Goal: Transaction & Acquisition: Download file/media

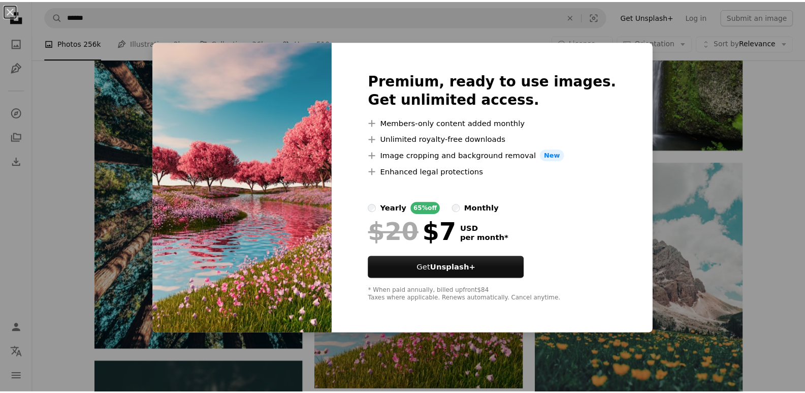
scroll to position [0, 274]
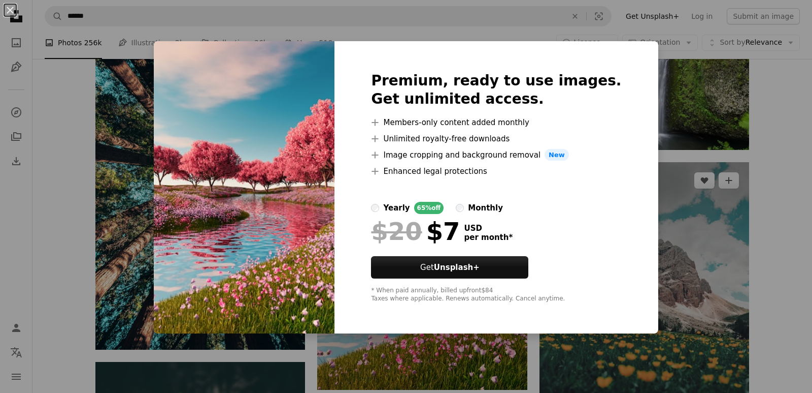
click at [663, 170] on div "An X shape Premium, ready to use images. Get unlimited access. A plus sign Memb…" at bounding box center [406, 196] width 812 height 393
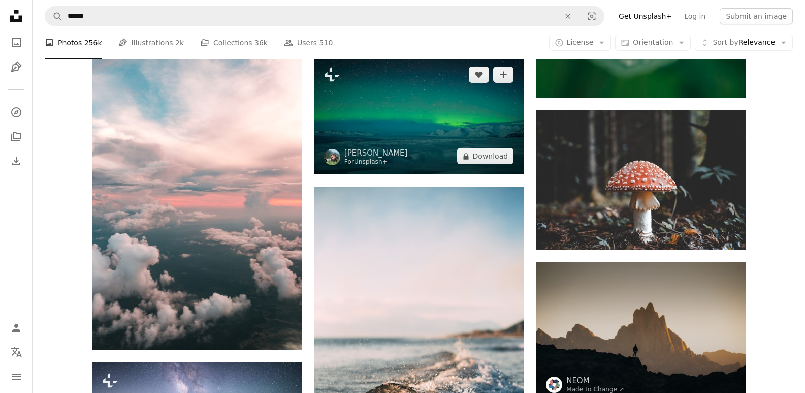
scroll to position [2606, 0]
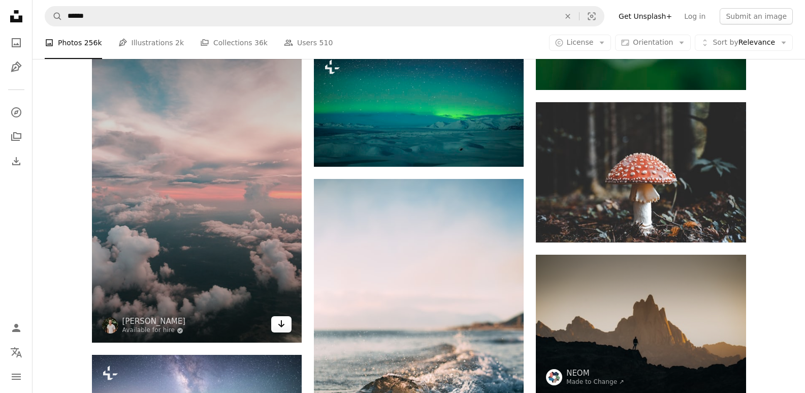
click at [284, 323] on icon "Arrow pointing down" at bounding box center [281, 323] width 8 height 12
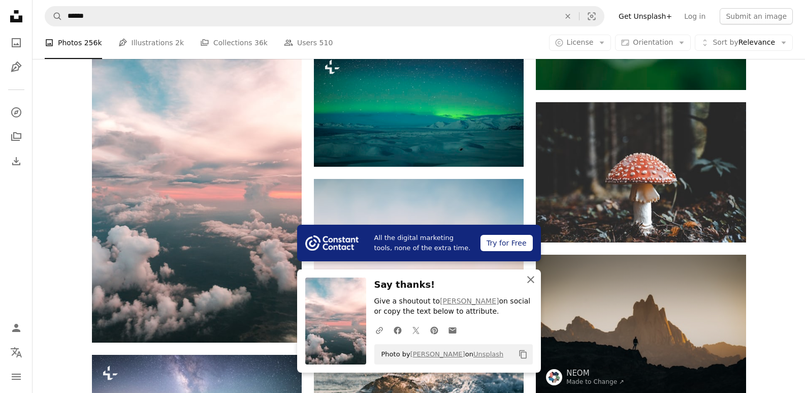
click at [529, 280] on icon "button" at bounding box center [530, 279] width 7 height 7
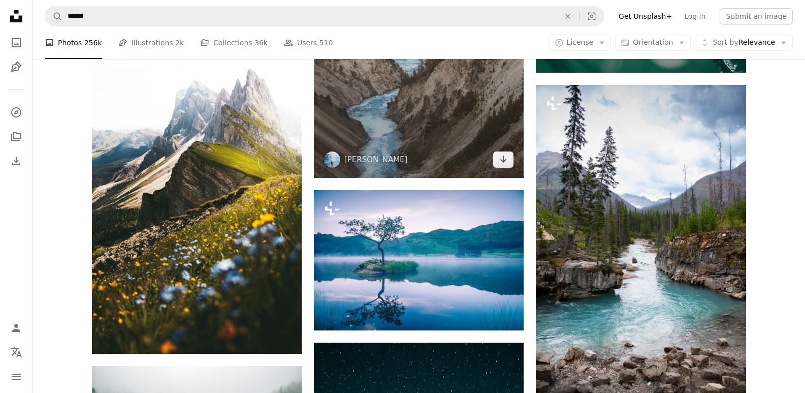
scroll to position [3436, 0]
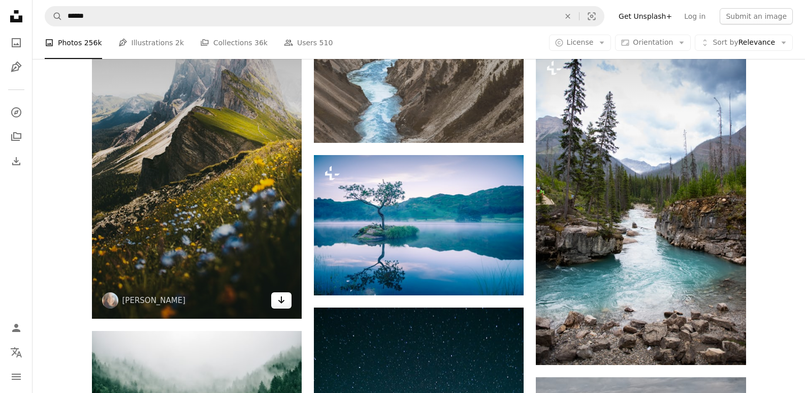
click at [283, 301] on icon "Download" at bounding box center [281, 299] width 7 height 7
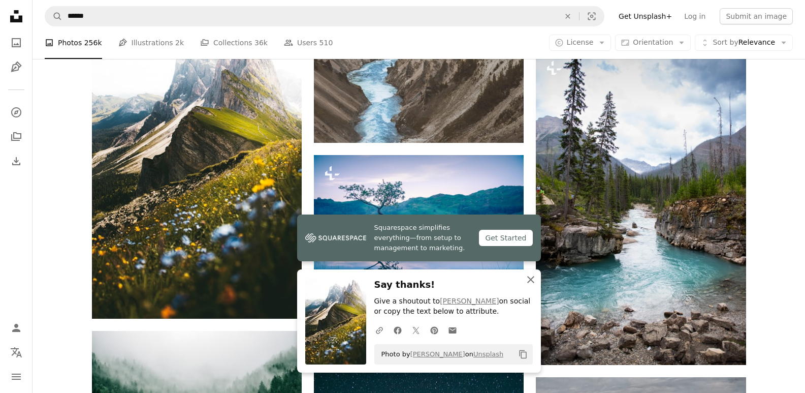
click at [537, 280] on button "An X shape Close" at bounding box center [530, 279] width 20 height 20
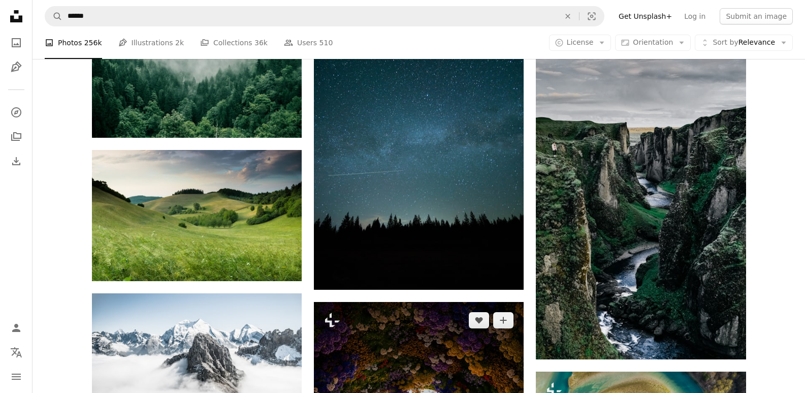
scroll to position [3792, 0]
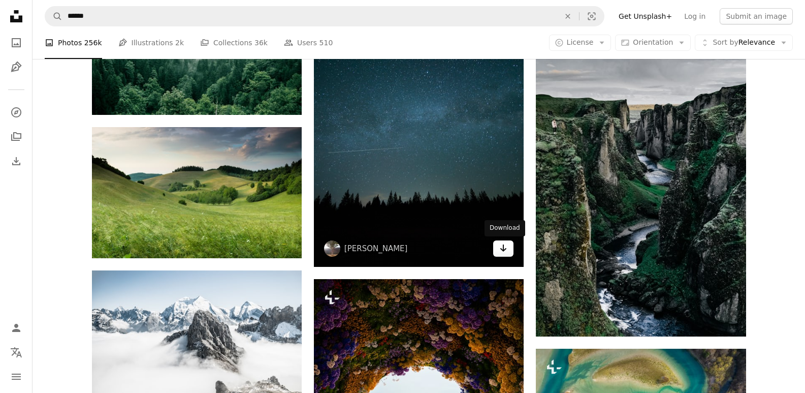
click at [507, 251] on icon "Arrow pointing down" at bounding box center [503, 248] width 8 height 12
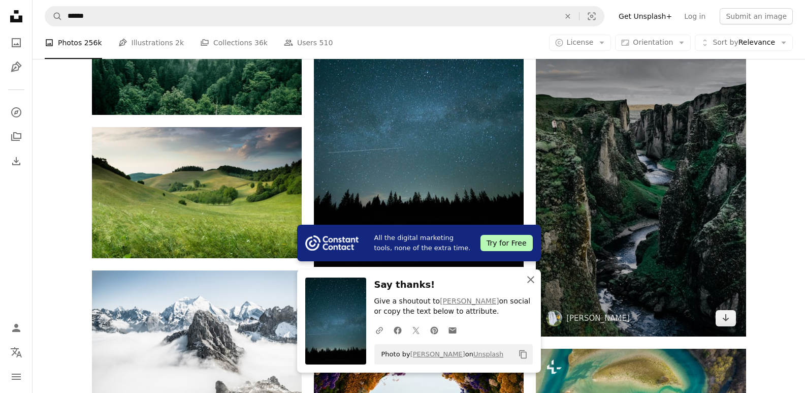
drag, startPoint x: 530, startPoint y: 278, endPoint x: 543, endPoint y: 279, distance: 13.2
click at [531, 279] on icon "button" at bounding box center [530, 279] width 7 height 7
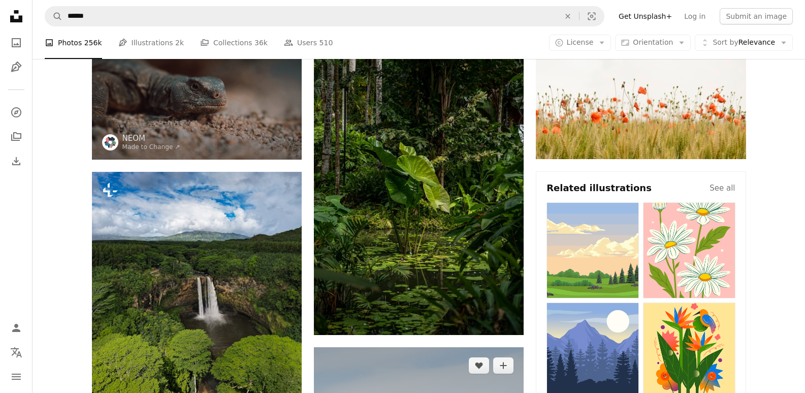
scroll to position [0, 0]
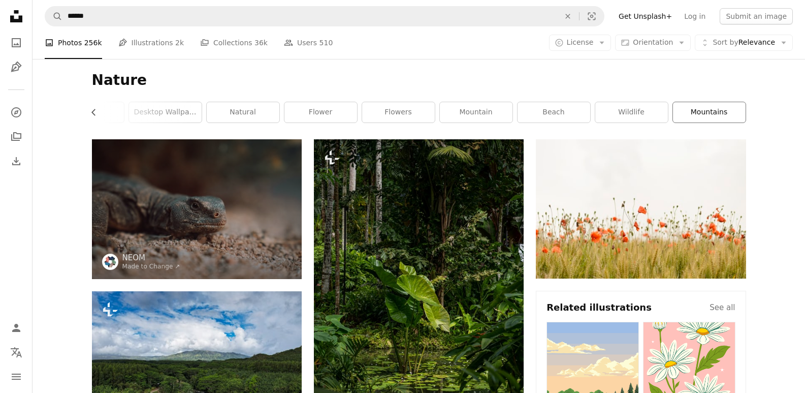
click at [696, 117] on link "mountains" at bounding box center [709, 112] width 73 height 20
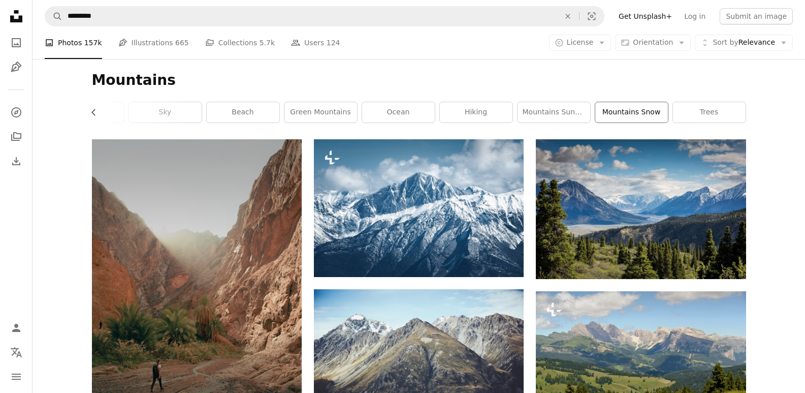
click at [632, 112] on link "mountains snow" at bounding box center [631, 112] width 73 height 20
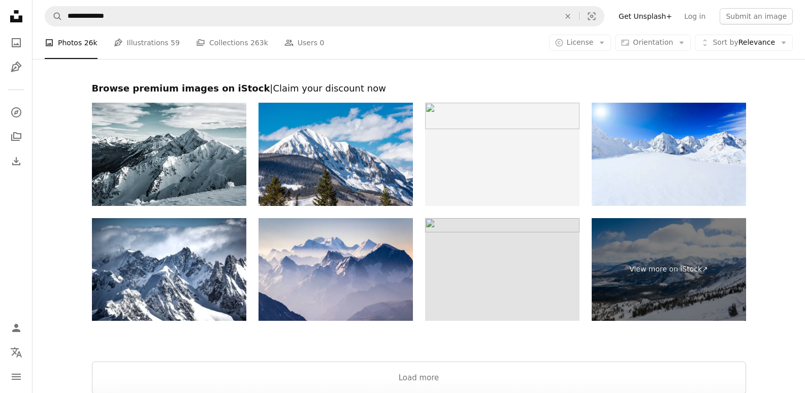
scroll to position [1713, 0]
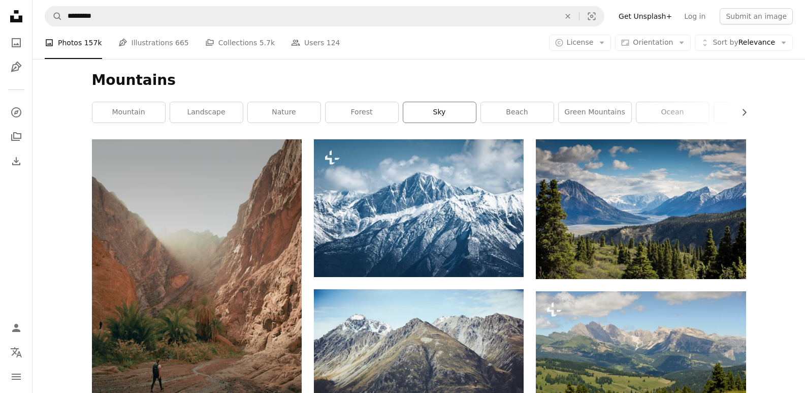
click at [414, 113] on link "sky" at bounding box center [439, 112] width 73 height 20
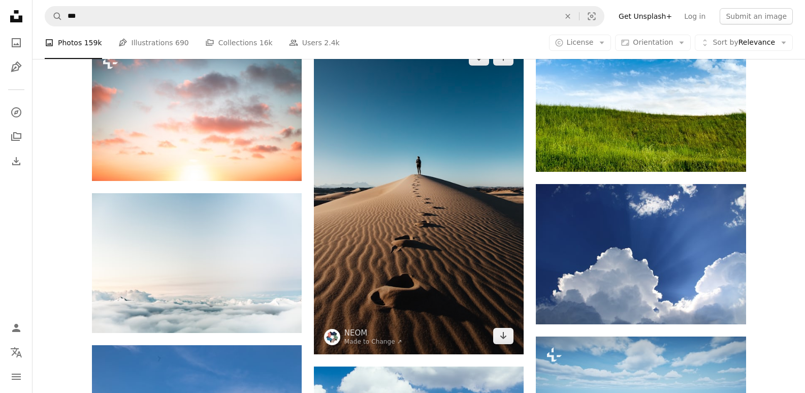
scroll to position [593, 0]
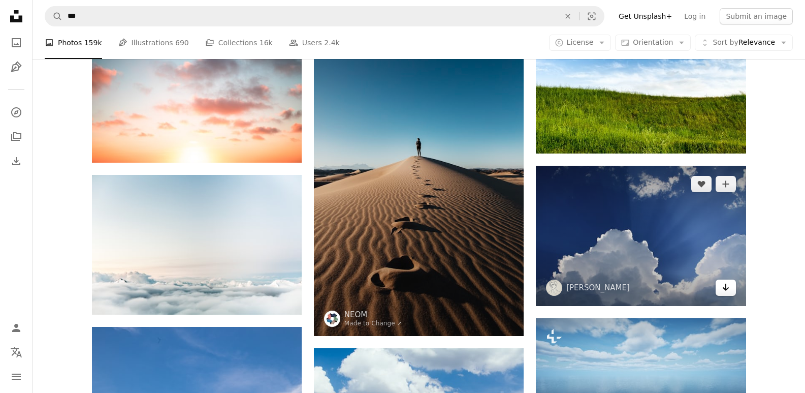
click at [725, 286] on icon "Arrow pointing down" at bounding box center [726, 287] width 8 height 12
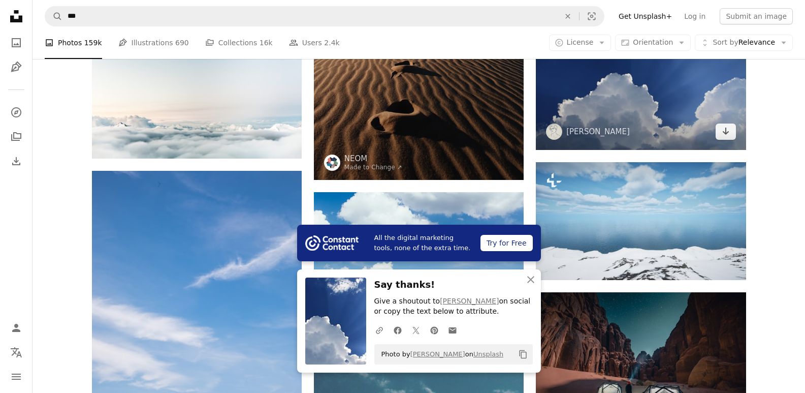
scroll to position [829, 0]
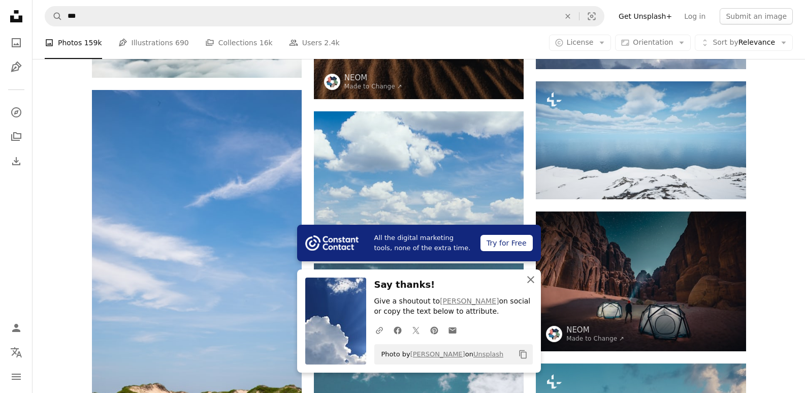
click at [533, 282] on icon "button" at bounding box center [530, 279] width 7 height 7
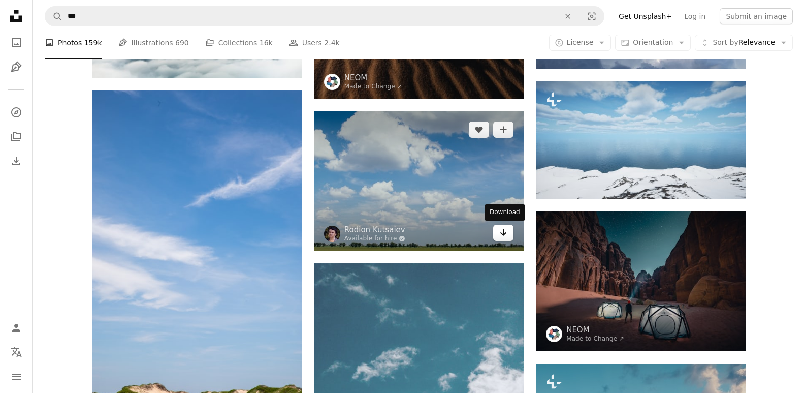
click at [507, 235] on icon "Arrow pointing down" at bounding box center [503, 232] width 8 height 12
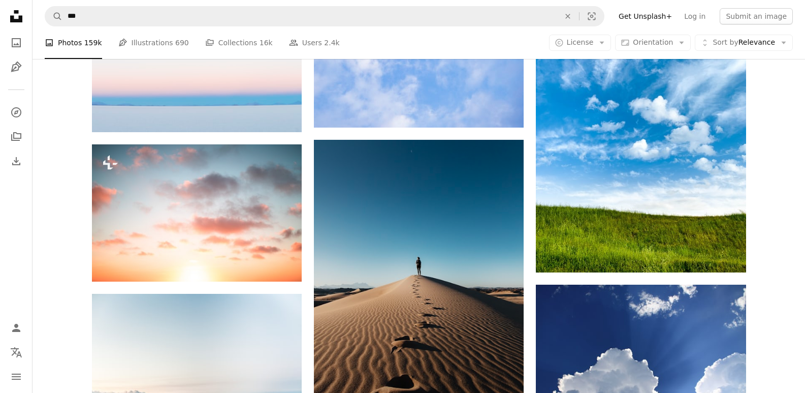
scroll to position [0, 0]
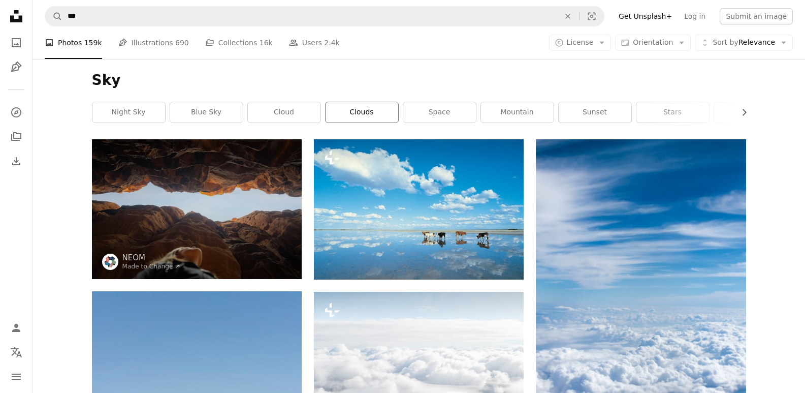
click at [360, 117] on link "clouds" at bounding box center [361, 112] width 73 height 20
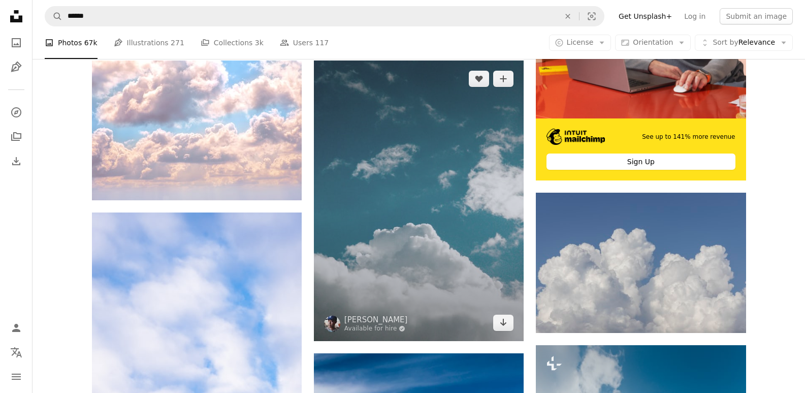
scroll to position [355, 0]
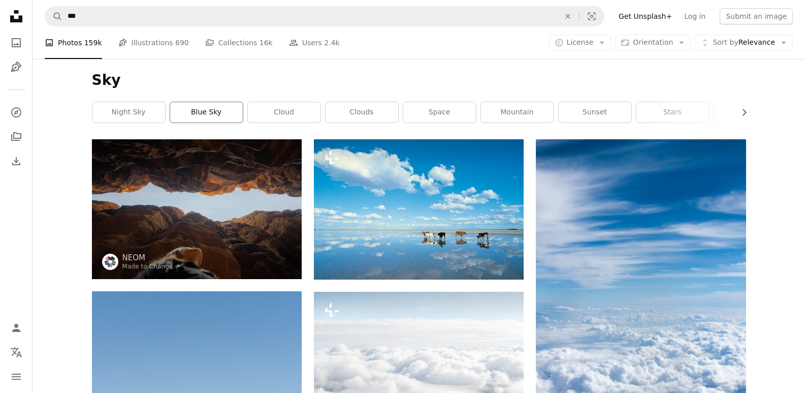
click at [210, 113] on link "blue sky" at bounding box center [206, 112] width 73 height 20
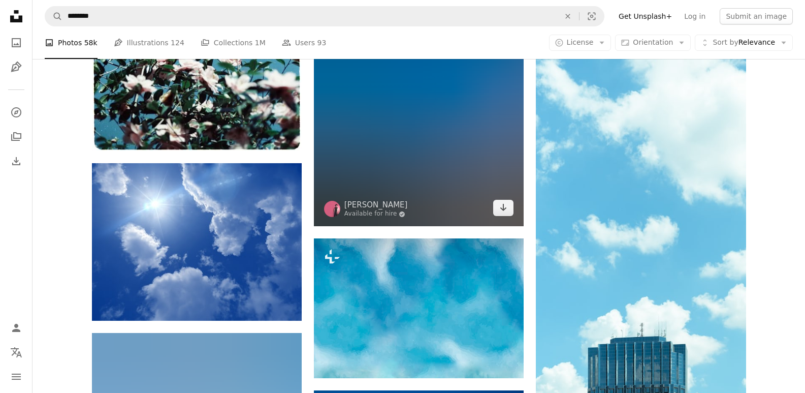
scroll to position [1303, 0]
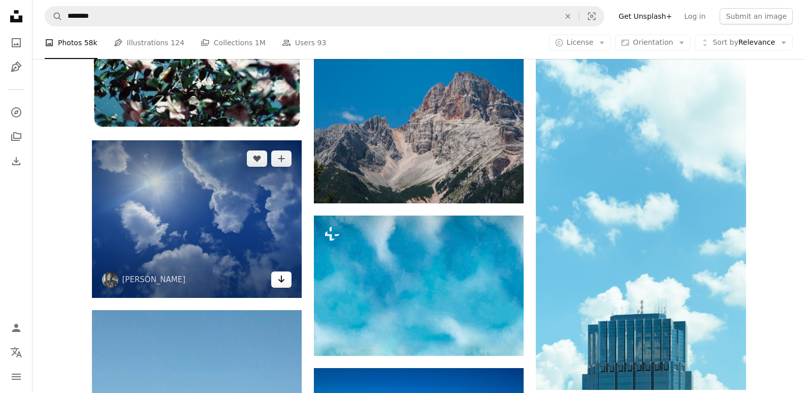
click at [285, 281] on link "Arrow pointing down" at bounding box center [281, 279] width 20 height 16
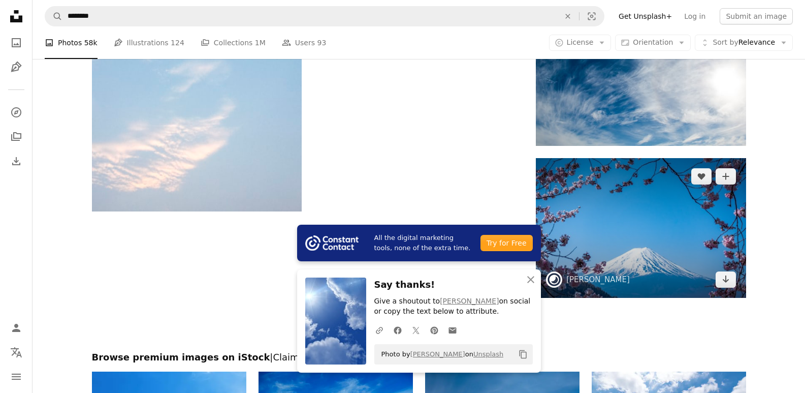
scroll to position [1777, 0]
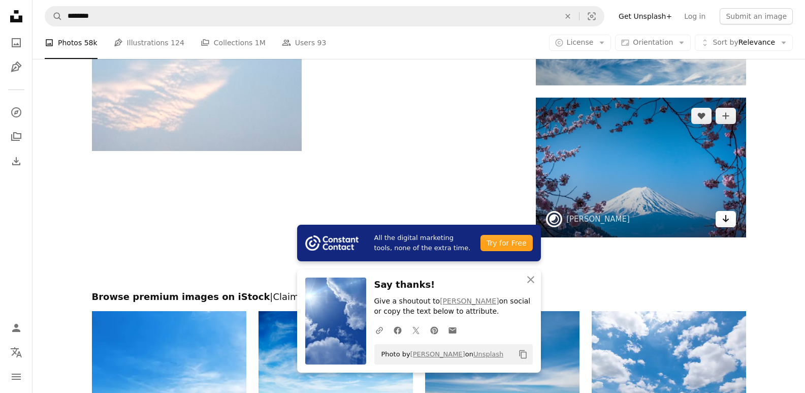
click at [722, 222] on icon "Arrow pointing down" at bounding box center [726, 218] width 8 height 12
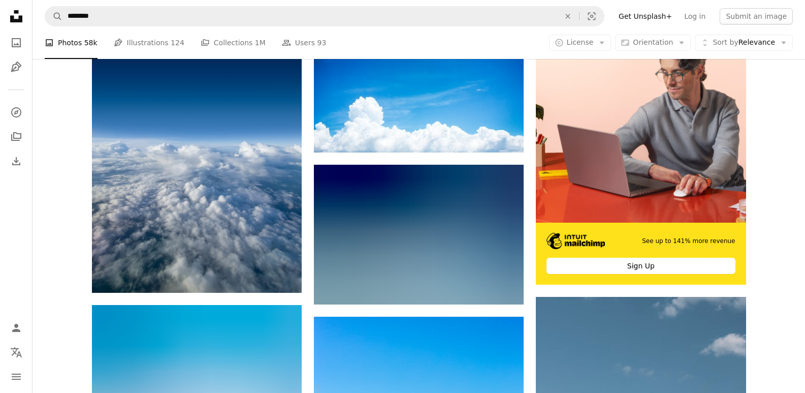
scroll to position [0, 0]
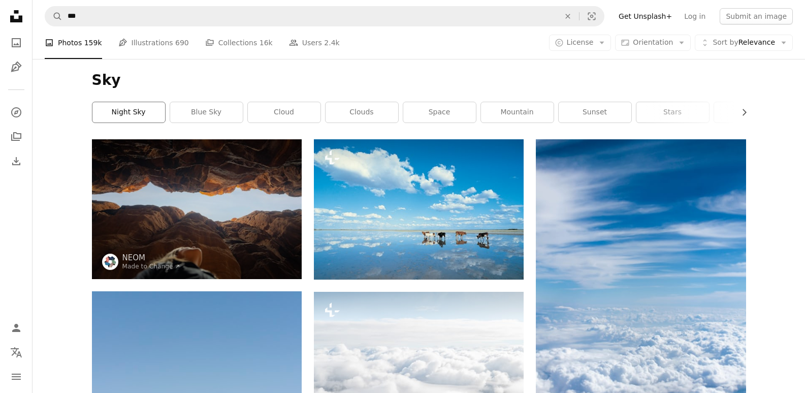
click at [122, 111] on link "night sky" at bounding box center [128, 112] width 73 height 20
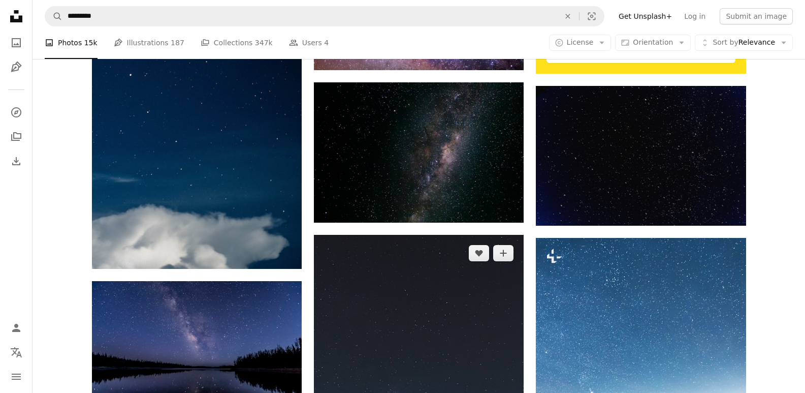
scroll to position [474, 0]
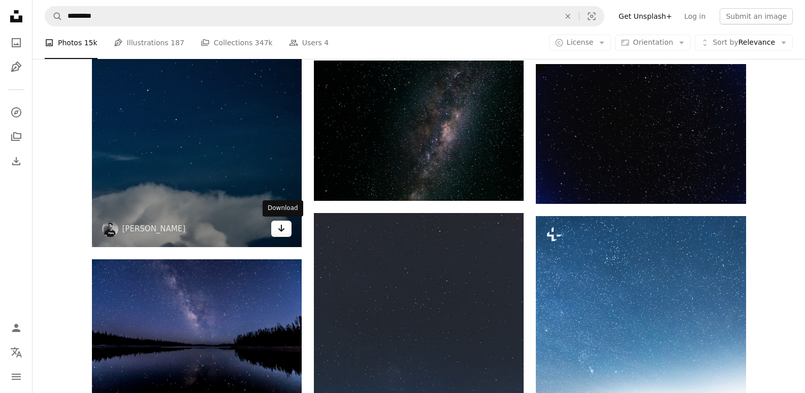
click at [279, 236] on link "Arrow pointing down" at bounding box center [281, 228] width 20 height 16
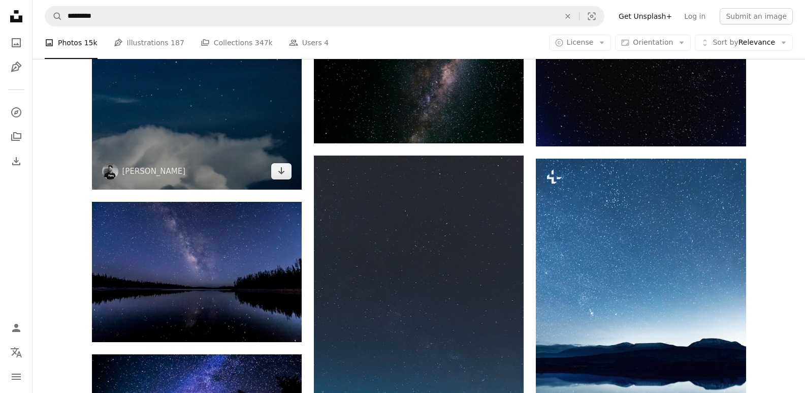
scroll to position [118, 0]
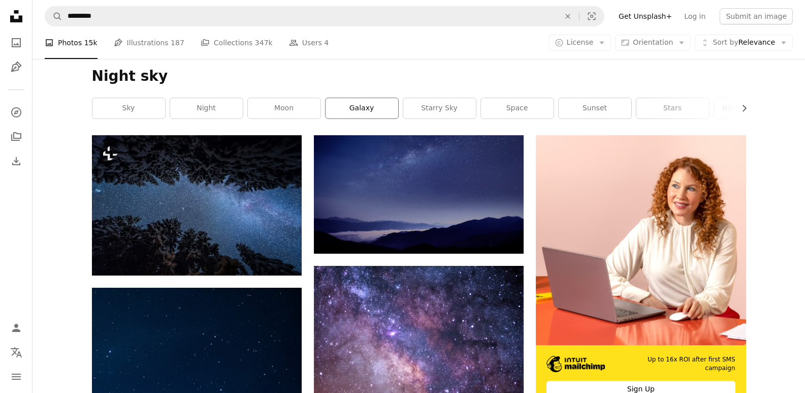
click at [366, 111] on link "galaxy" at bounding box center [361, 108] width 73 height 20
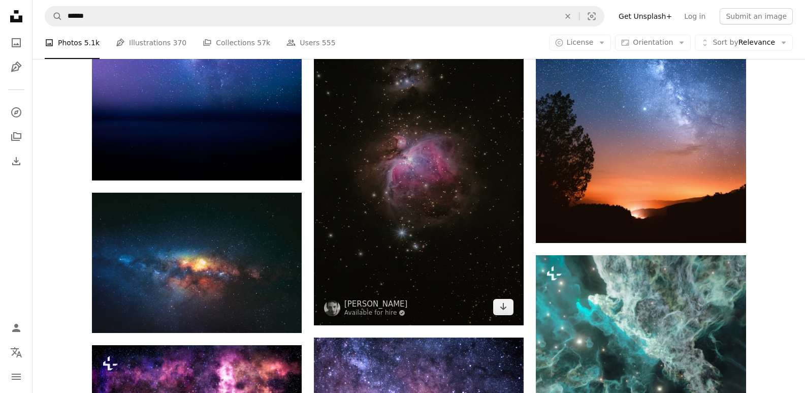
scroll to position [1185, 0]
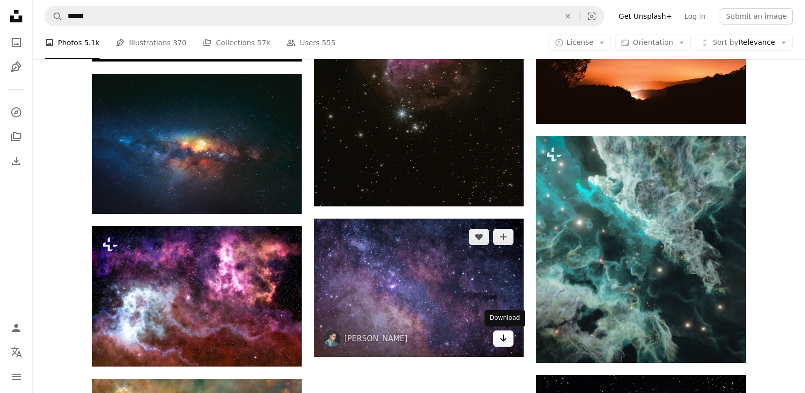
click at [506, 340] on icon "Arrow pointing down" at bounding box center [503, 338] width 8 height 12
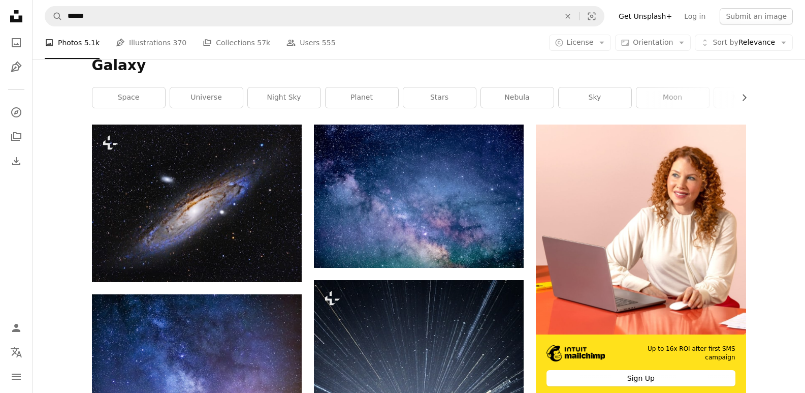
scroll to position [0, 0]
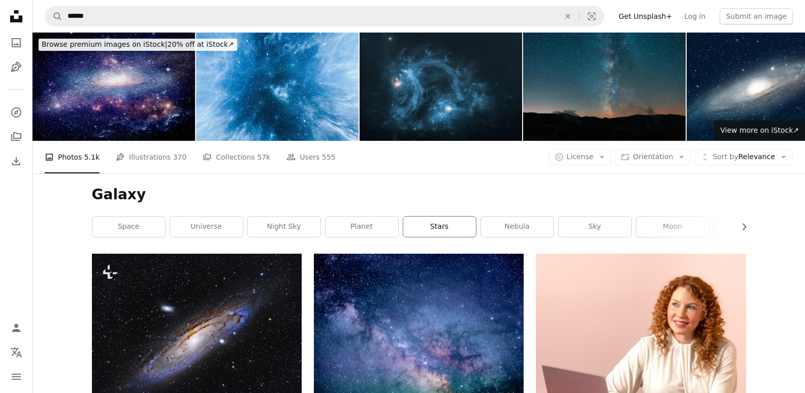
click at [449, 228] on link "stars" at bounding box center [439, 226] width 73 height 20
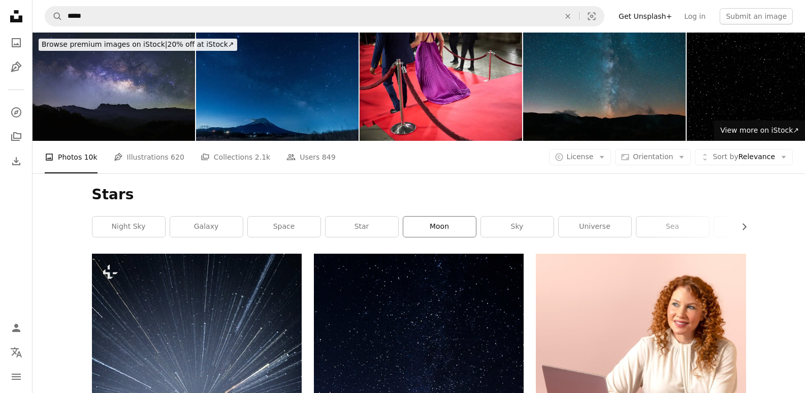
click at [444, 229] on link "moon" at bounding box center [439, 226] width 73 height 20
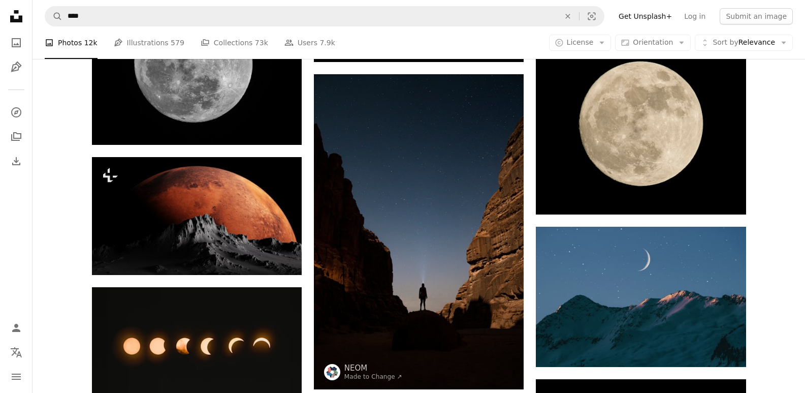
scroll to position [474, 0]
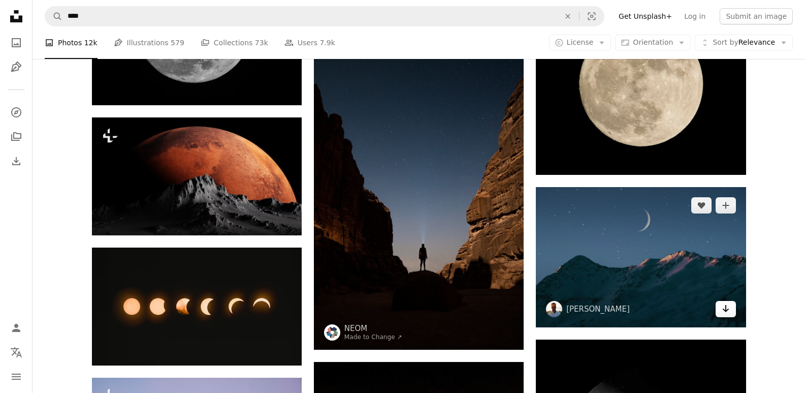
click at [722, 313] on icon "Arrow pointing down" at bounding box center [726, 308] width 8 height 12
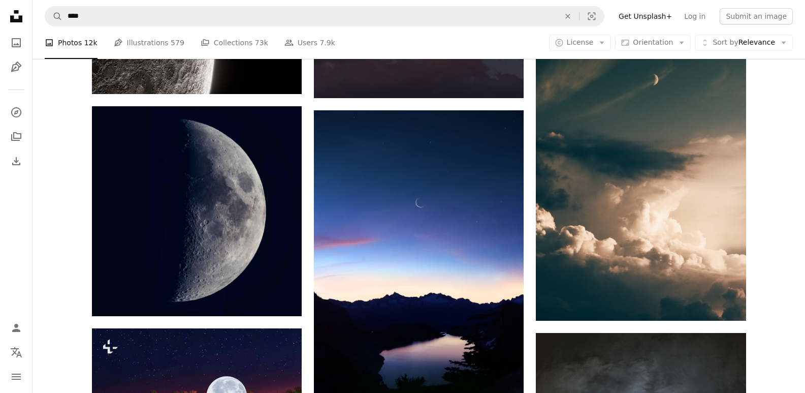
scroll to position [1896, 0]
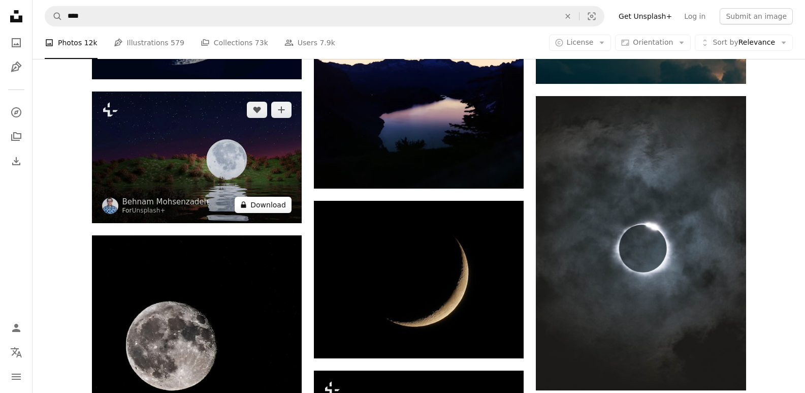
click at [283, 208] on button "A lock Download" at bounding box center [263, 205] width 57 height 16
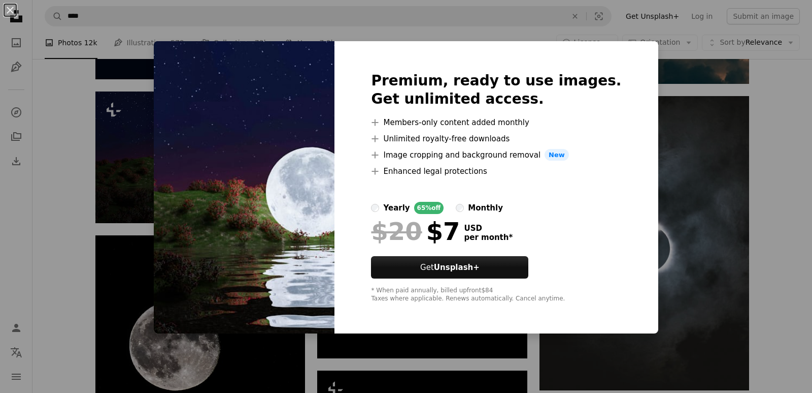
click at [681, 190] on div "An X shape Premium, ready to use images. Get unlimited access. A plus sign Memb…" at bounding box center [406, 196] width 812 height 393
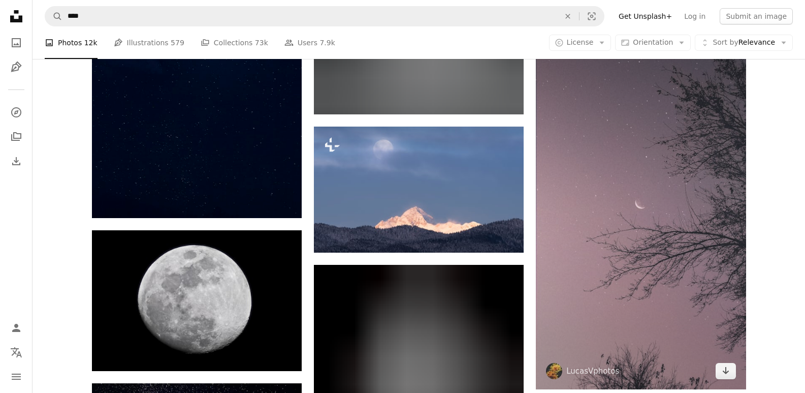
scroll to position [2606, 0]
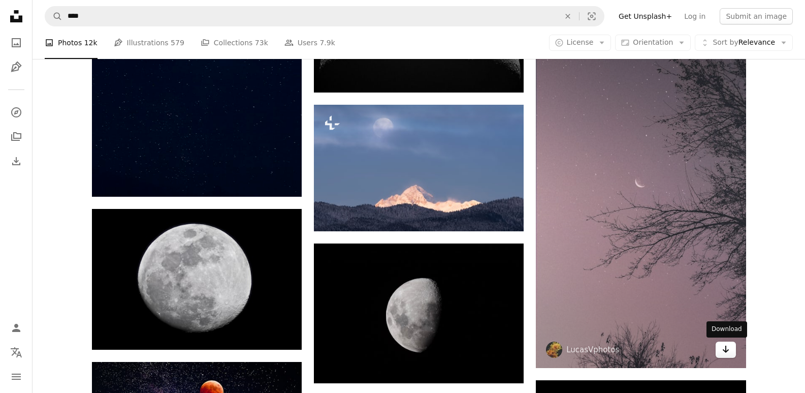
click at [728, 353] on icon "Arrow pointing down" at bounding box center [726, 349] width 8 height 12
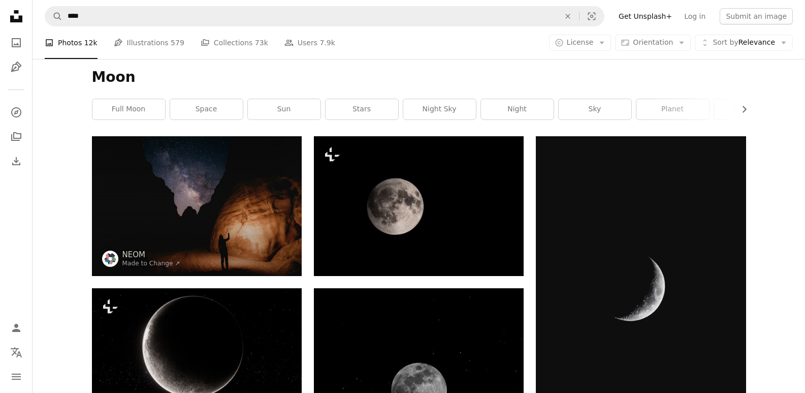
scroll to position [0, 0]
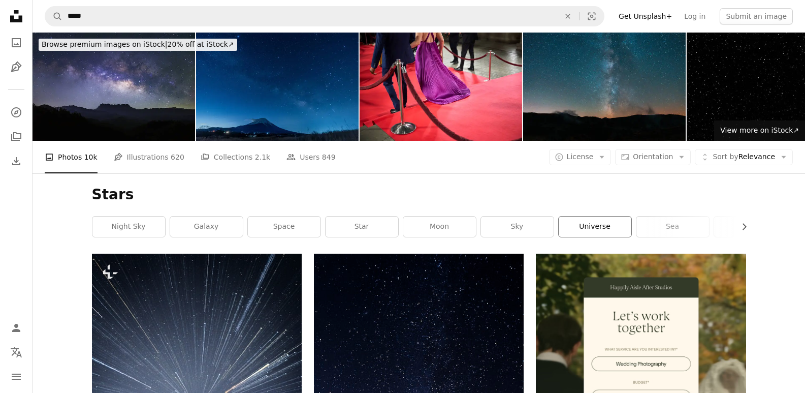
click at [599, 223] on link "universe" at bounding box center [595, 226] width 73 height 20
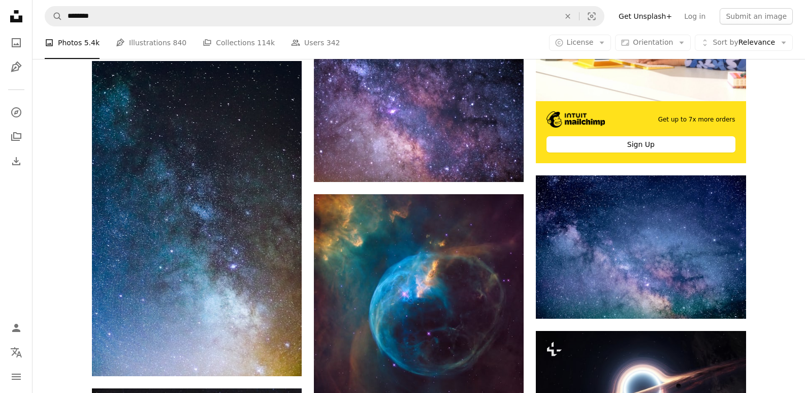
scroll to position [199, 0]
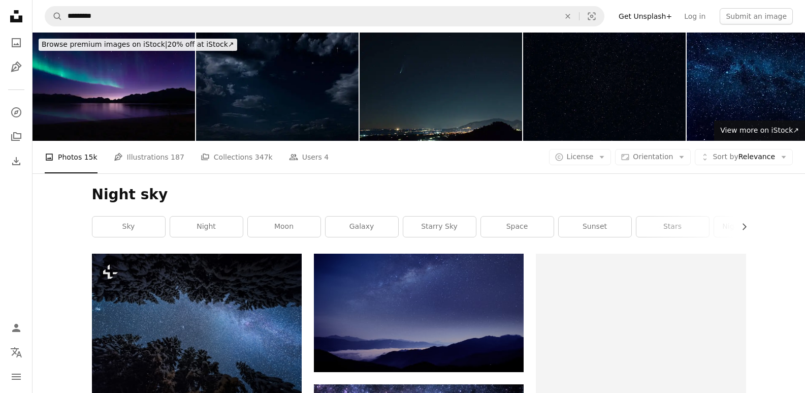
scroll to position [118, 0]
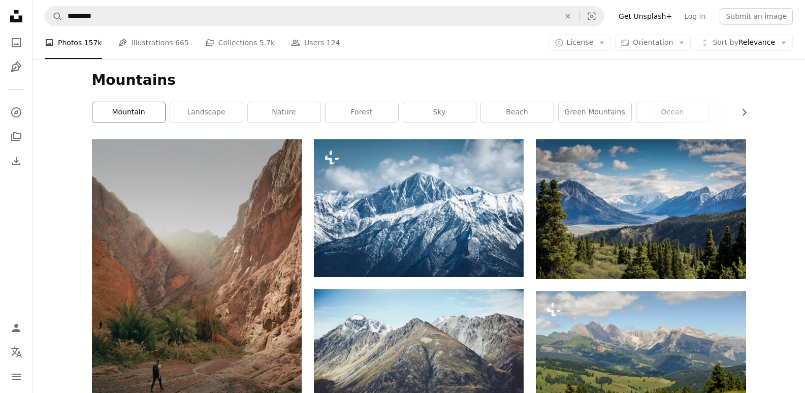
click at [149, 105] on link "mountain" at bounding box center [128, 112] width 73 height 20
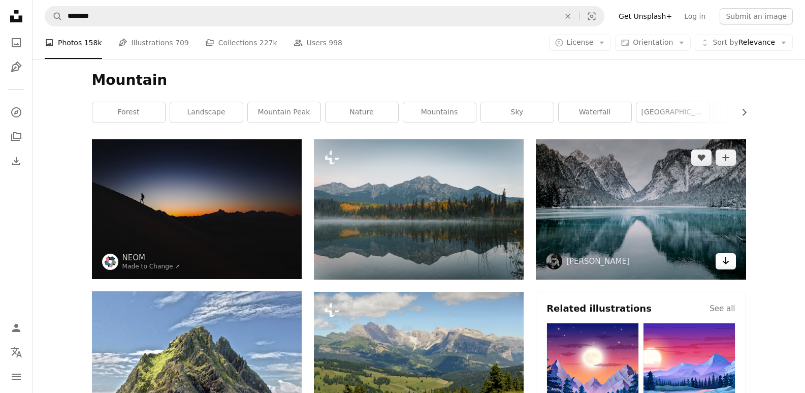
click at [722, 264] on icon "Arrow pointing down" at bounding box center [726, 260] width 8 height 12
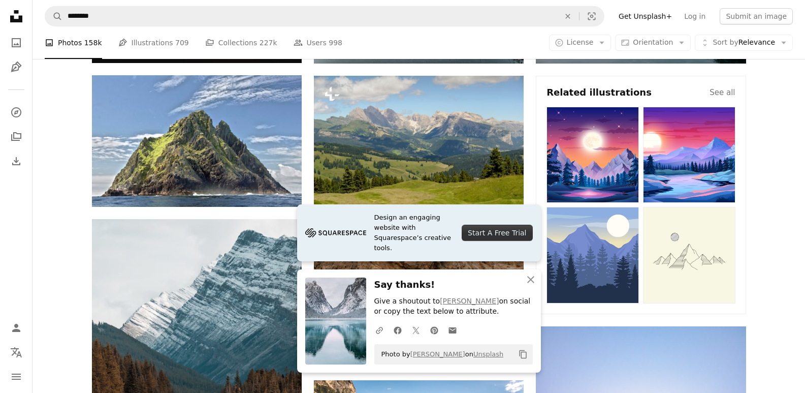
scroll to position [237, 0]
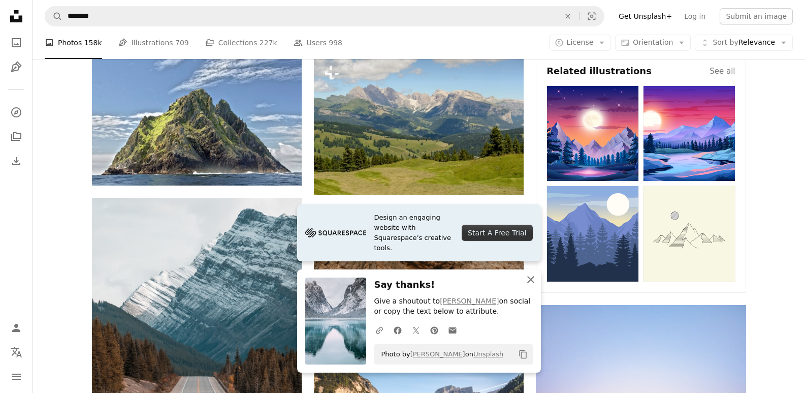
click at [530, 280] on icon "button" at bounding box center [530, 279] width 7 height 7
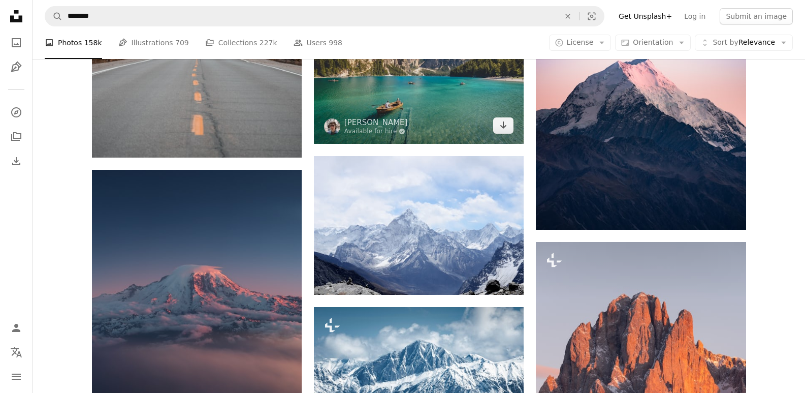
scroll to position [711, 0]
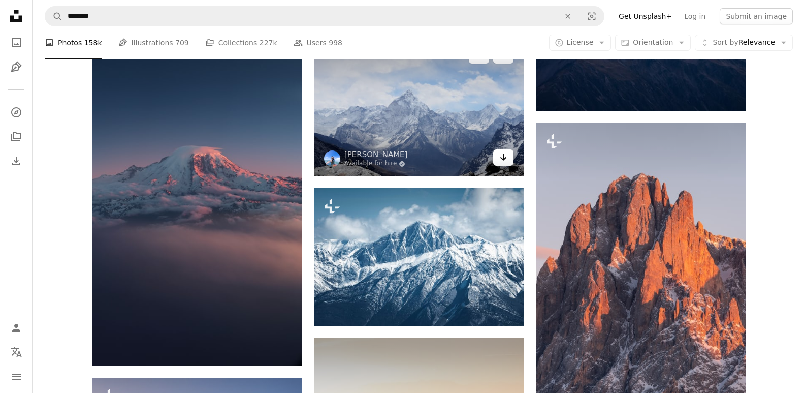
click at [506, 156] on icon "Arrow pointing down" at bounding box center [503, 157] width 8 height 12
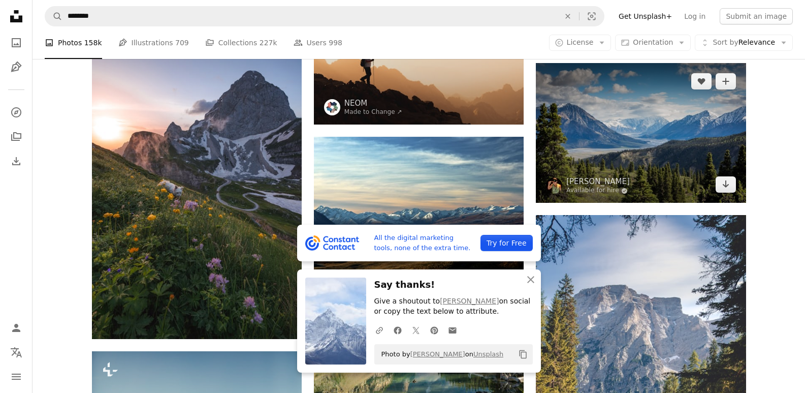
scroll to position [1066, 0]
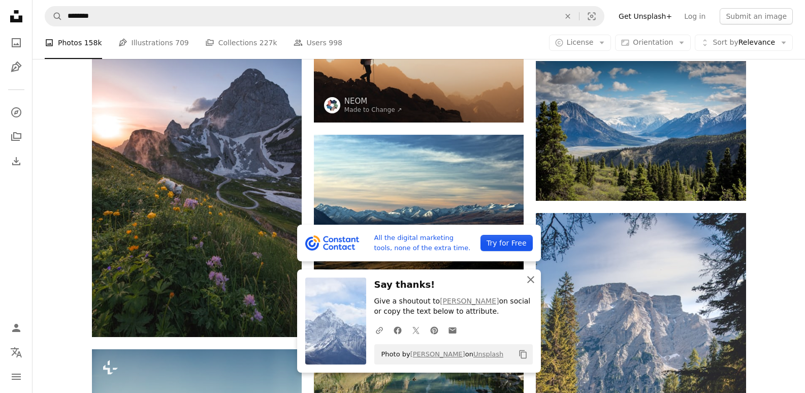
click at [526, 277] on icon "An X shape" at bounding box center [531, 279] width 12 height 12
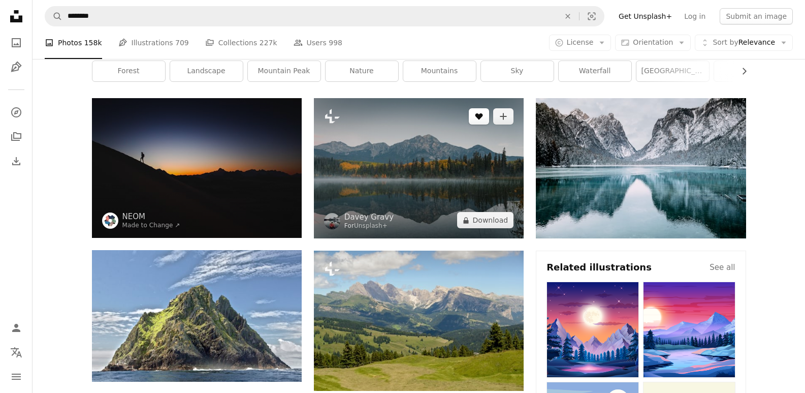
scroll to position [0, 0]
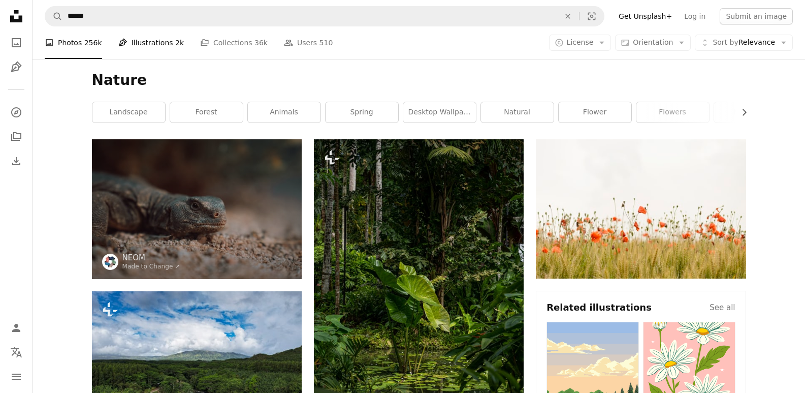
click at [139, 47] on link "Pen Tool Illustrations 2k" at bounding box center [151, 42] width 66 height 32
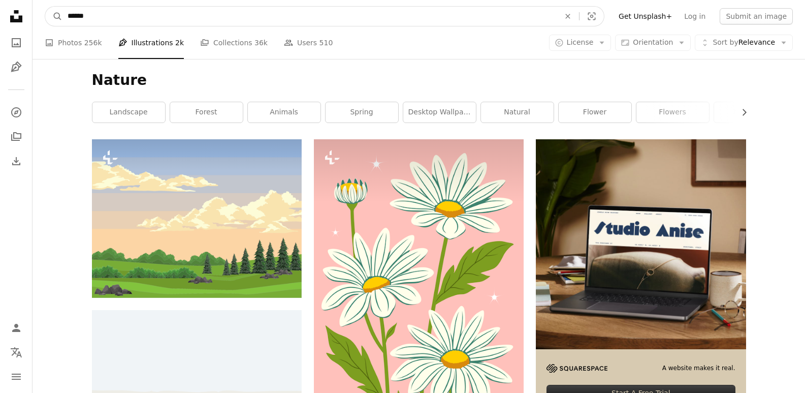
click at [78, 15] on input "******" at bounding box center [309, 16] width 494 height 19
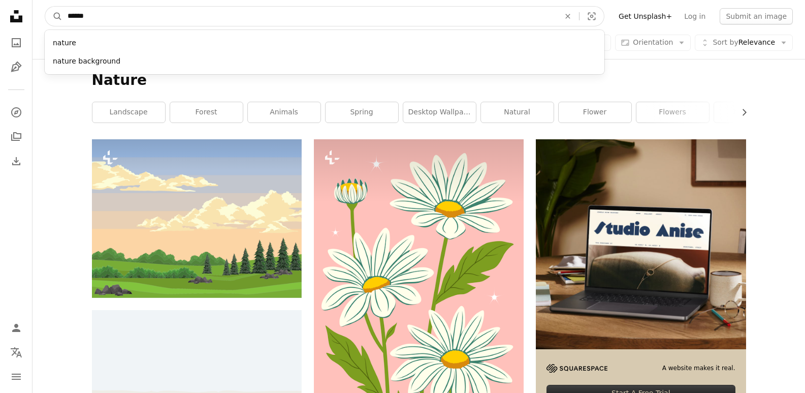
paste input "**********"
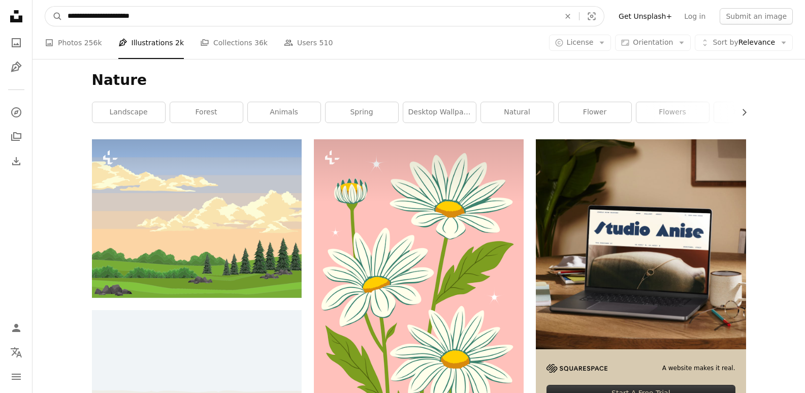
type input "**********"
click at [45, 7] on button "A magnifying glass" at bounding box center [53, 16] width 17 height 19
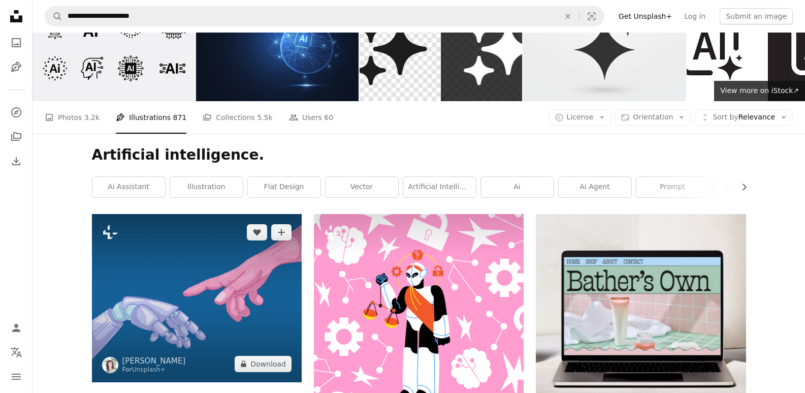
scroll to position [118, 0]
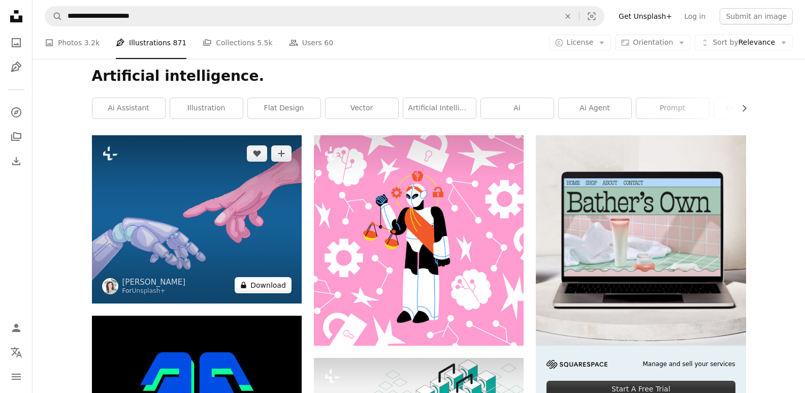
click at [278, 285] on button "A lock Download" at bounding box center [263, 285] width 57 height 16
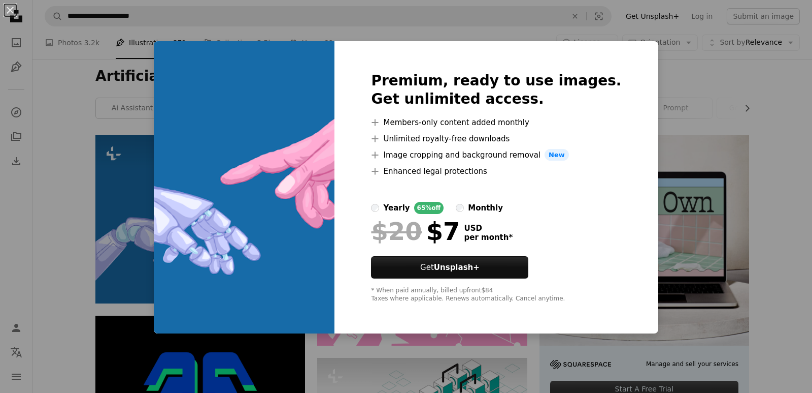
click at [674, 184] on div "An X shape Premium, ready to use images. Get unlimited access. A plus sign Memb…" at bounding box center [406, 196] width 812 height 393
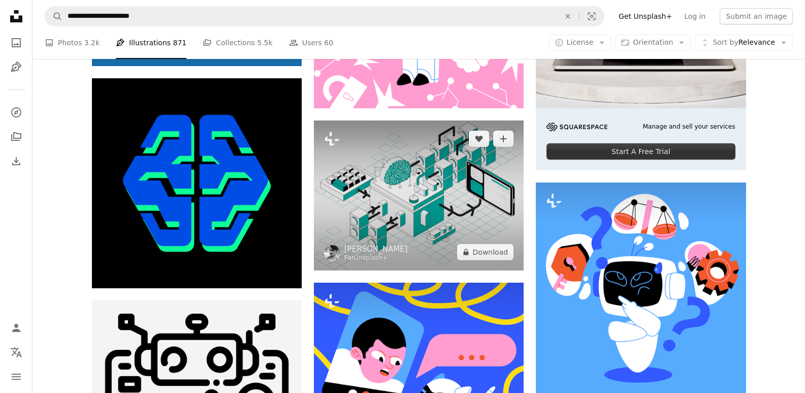
scroll to position [474, 0]
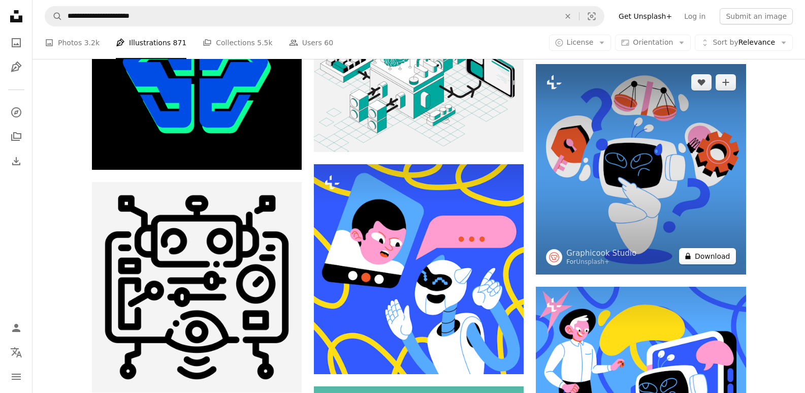
click at [716, 255] on button "A lock Download" at bounding box center [707, 256] width 57 height 16
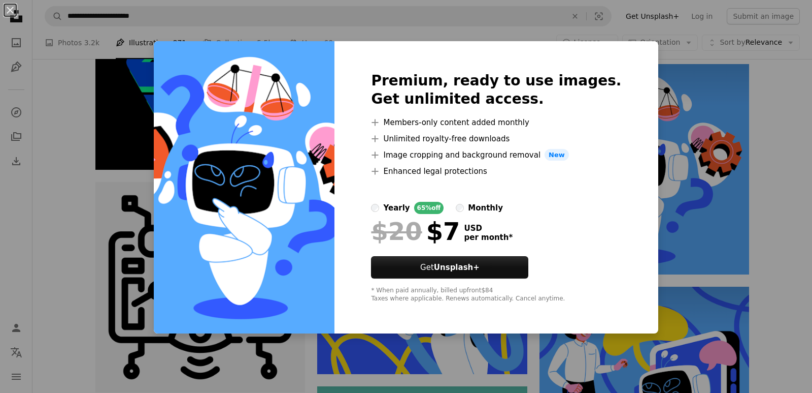
click at [658, 90] on div "An X shape Premium, ready to use images. Get unlimited access. A plus sign Memb…" at bounding box center [406, 196] width 812 height 393
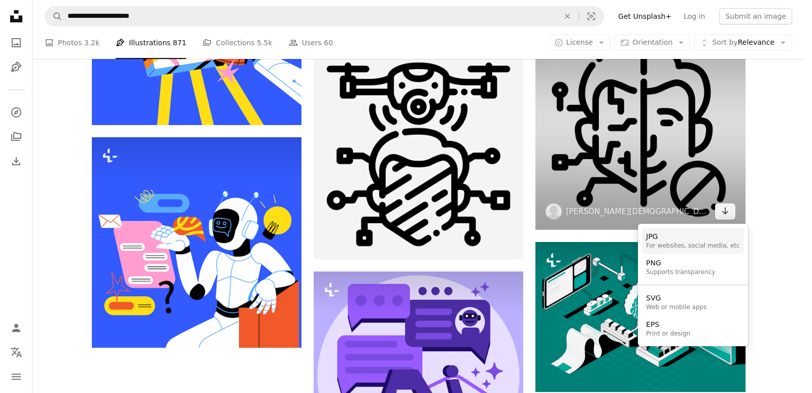
click at [674, 229] on link "JPG For websites, social media, etc" at bounding box center [693, 240] width 102 height 26
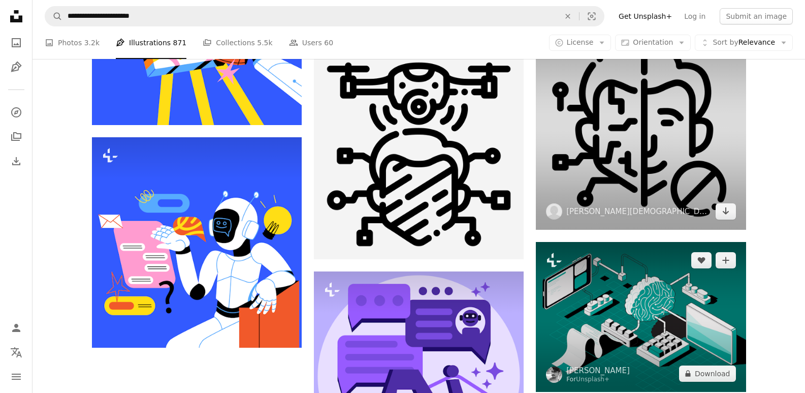
scroll to position [1303, 0]
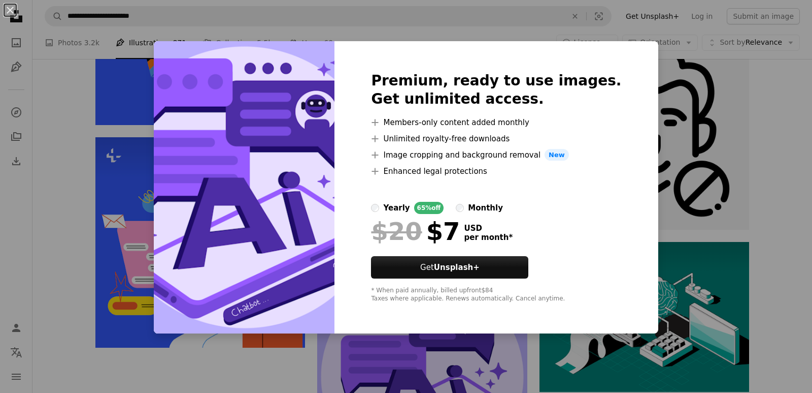
click at [684, 227] on div "An X shape Premium, ready to use images. Get unlimited access. A plus sign Memb…" at bounding box center [406, 196] width 812 height 393
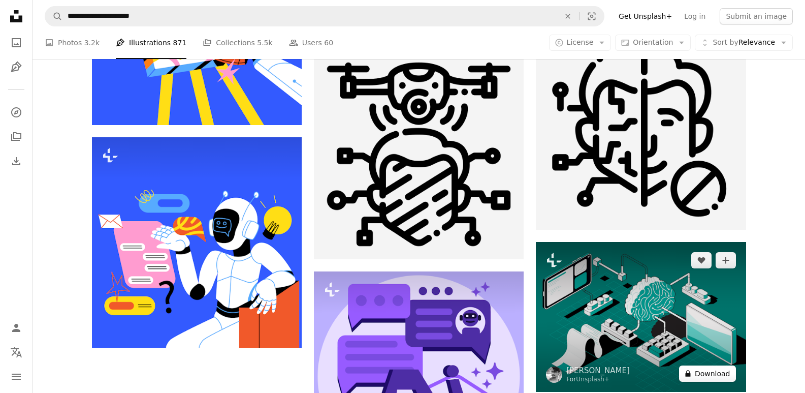
click at [704, 365] on button "A lock Download" at bounding box center [707, 373] width 57 height 16
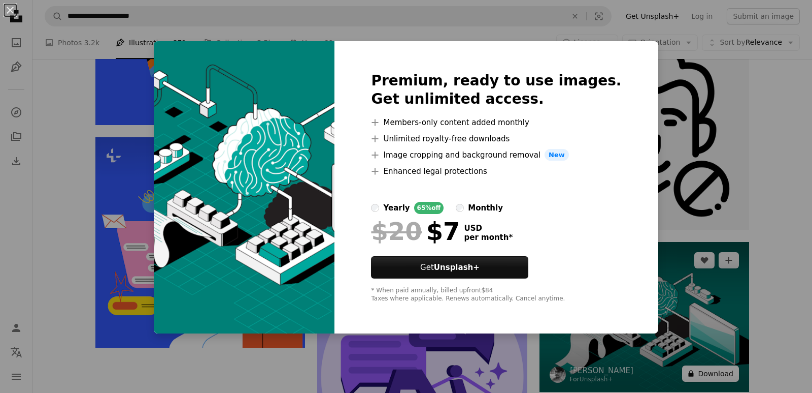
click at [704, 254] on div "An X shape Premium, ready to use images. Get unlimited access. A plus sign Memb…" at bounding box center [406, 196] width 812 height 393
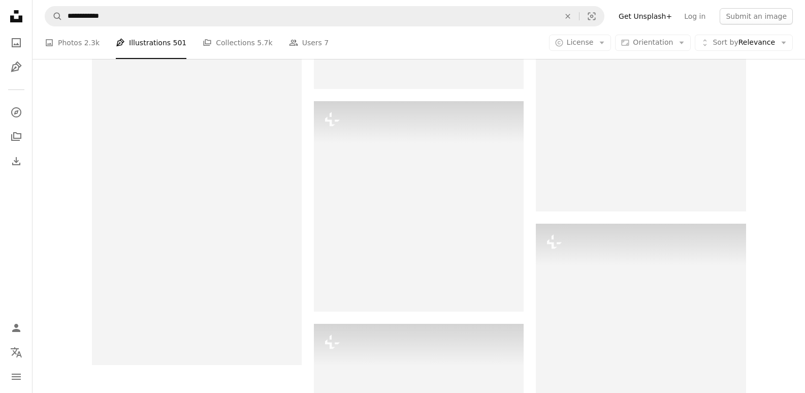
scroll to position [118, 0]
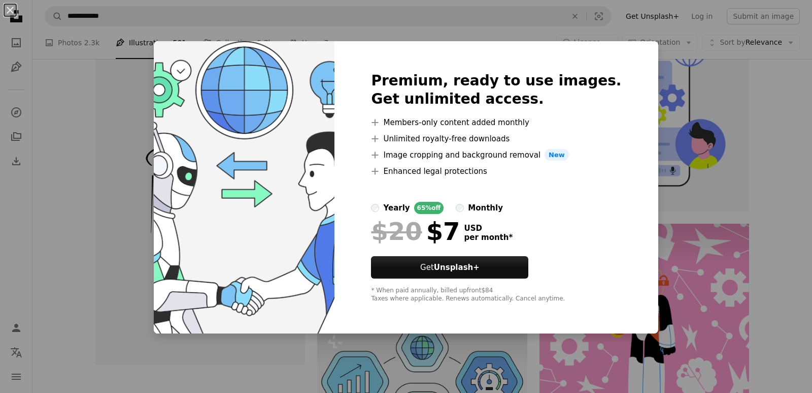
click at [683, 136] on div "An X shape Premium, ready to use images. Get unlimited access. A plus sign Memb…" at bounding box center [406, 196] width 812 height 393
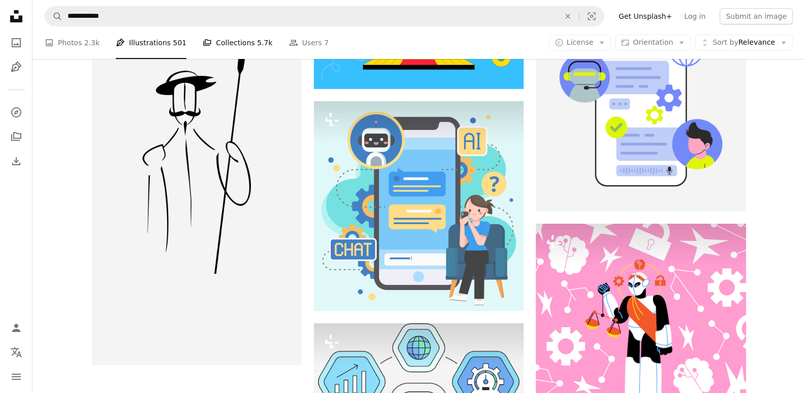
click at [227, 59] on link "A stack of folders Collections 5.7k" at bounding box center [238, 42] width 70 height 32
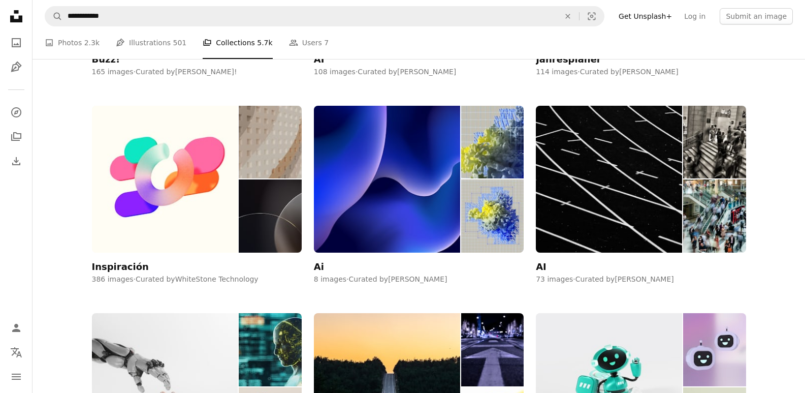
scroll to position [829, 0]
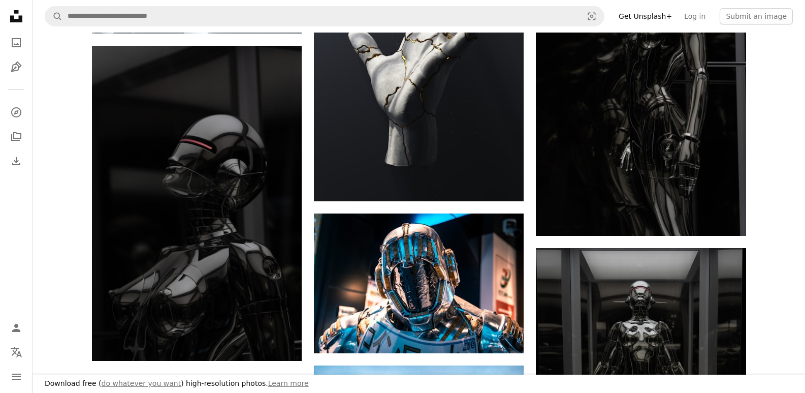
drag, startPoint x: 374, startPoint y: 165, endPoint x: 558, endPoint y: 128, distance: 187.4
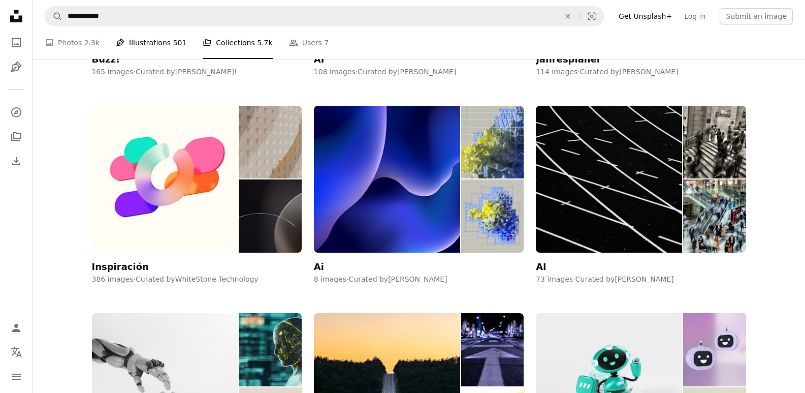
click at [148, 59] on link "Pen Tool Illustrations 501" at bounding box center [151, 42] width 71 height 32
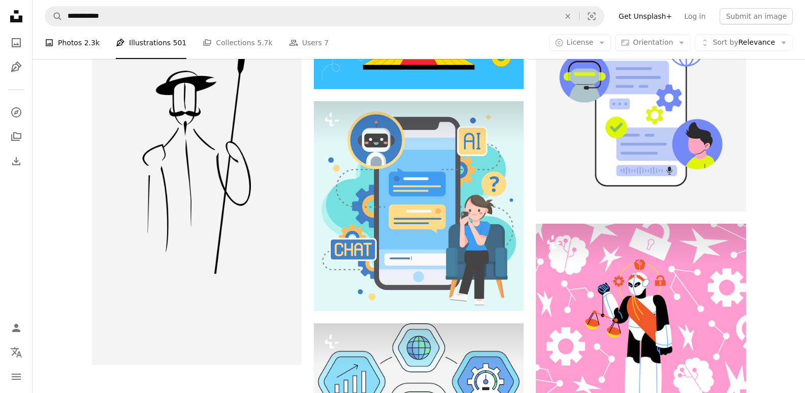
click at [84, 48] on span "2.3k" at bounding box center [91, 42] width 15 height 11
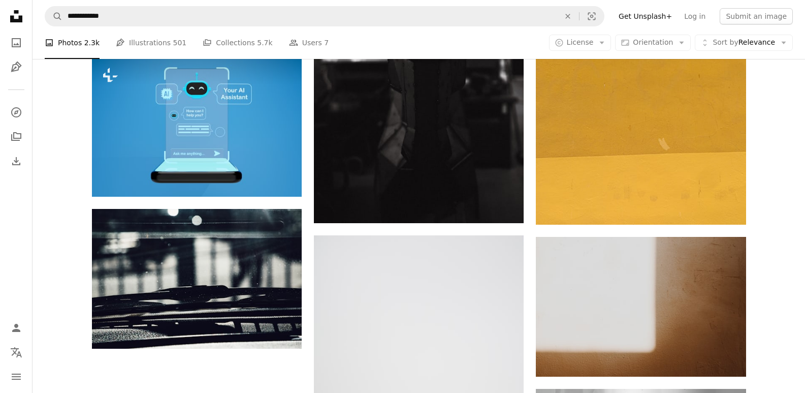
click at [156, 40] on link "Pen Tool Illustrations 501" at bounding box center [151, 42] width 71 height 32
